Goal: Navigation & Orientation: Understand site structure

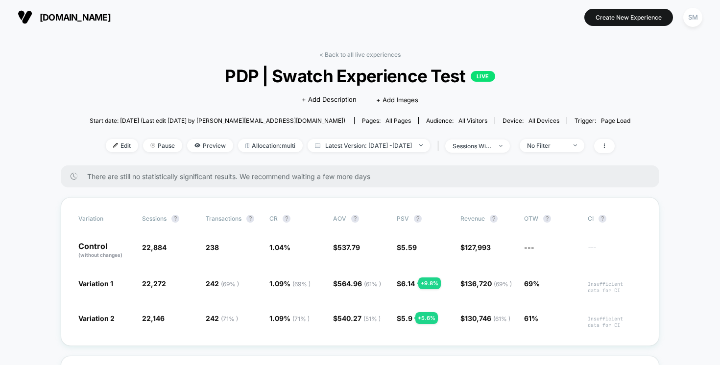
click at [345, 62] on div "< Back to all live experiences PDP | Swatch Experience Test LIVE Click to edit …" at bounding box center [360, 108] width 540 height 115
click at [345, 55] on link "< Back to all live experiences" at bounding box center [359, 54] width 81 height 7
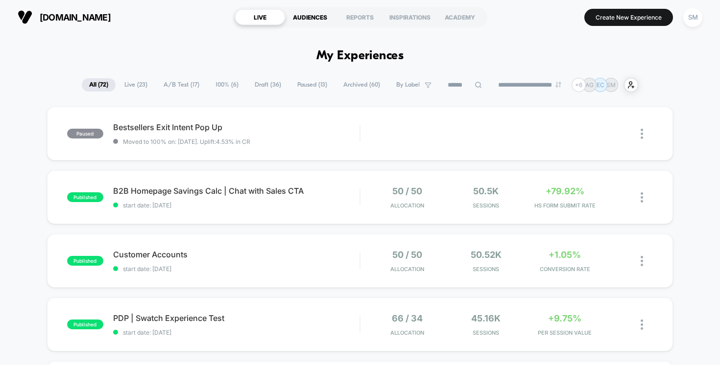
click at [309, 16] on div "AUDIENCES" at bounding box center [310, 17] width 50 height 16
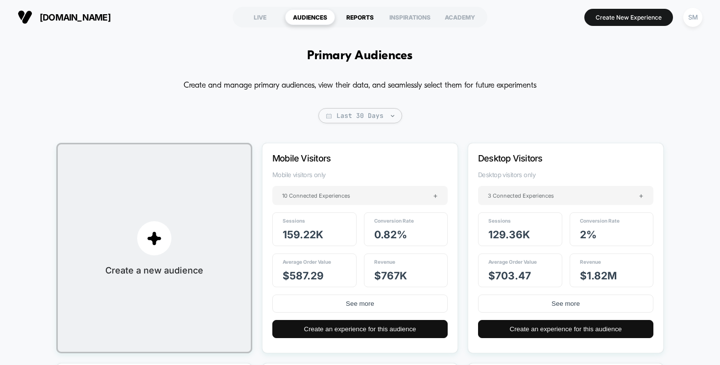
click at [354, 17] on div "REPORTS" at bounding box center [360, 17] width 50 height 16
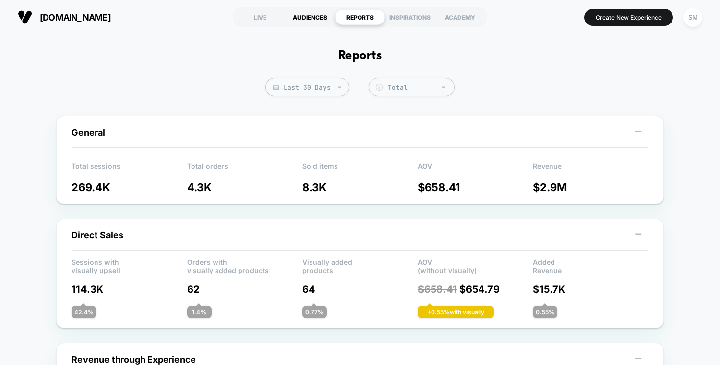
click at [316, 18] on div "AUDIENCES" at bounding box center [310, 17] width 50 height 16
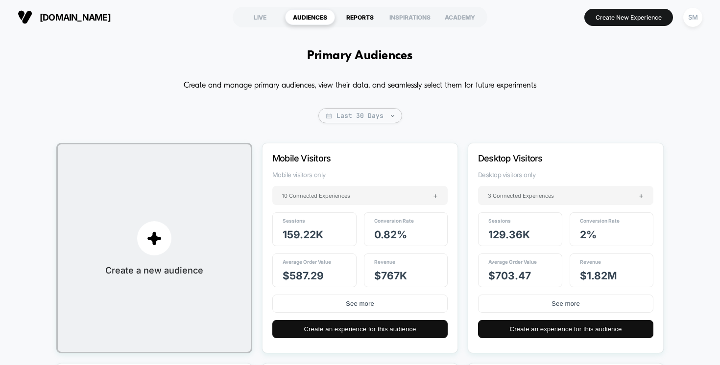
click at [365, 19] on div "REPORTS" at bounding box center [360, 17] width 50 height 16
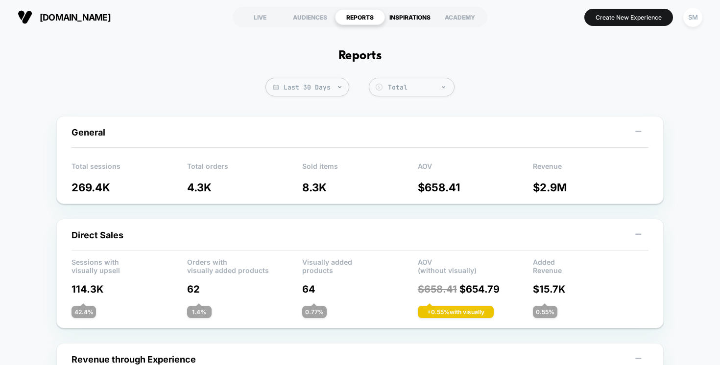
click at [401, 16] on div "INSPIRATIONS" at bounding box center [410, 17] width 50 height 16
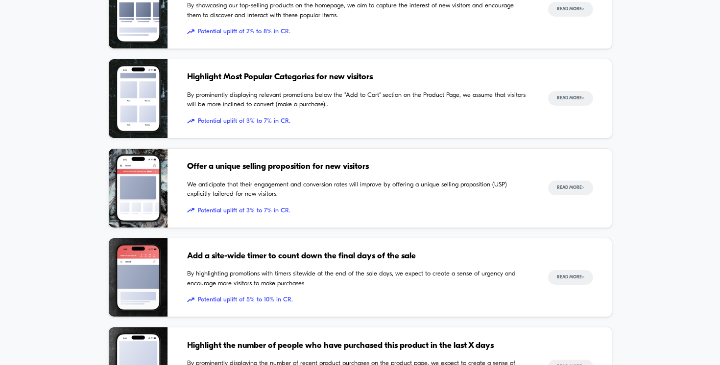
scroll to position [390, 0]
